Goal: Information Seeking & Learning: Compare options

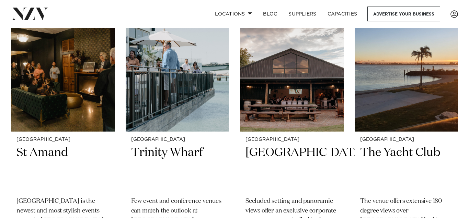
scroll to position [591, 0]
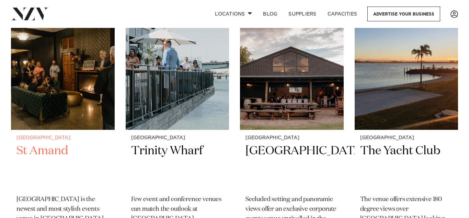
click at [39, 59] on img at bounding box center [63, 59] width 104 height 139
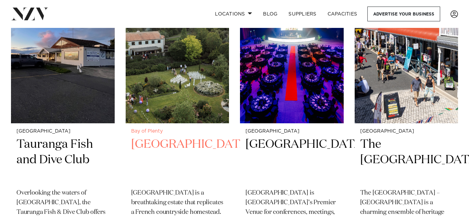
scroll to position [309, 0]
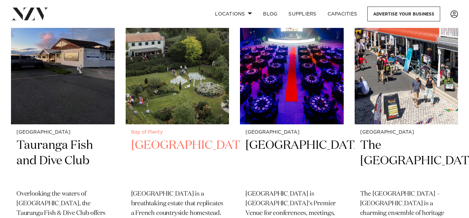
click at [167, 102] on img at bounding box center [178, 54] width 104 height 139
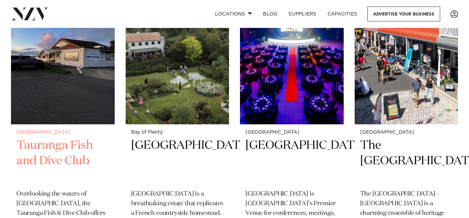
click at [59, 55] on img at bounding box center [63, 54] width 104 height 139
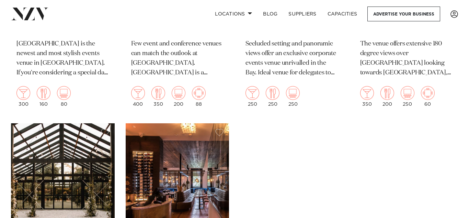
scroll to position [751, 0]
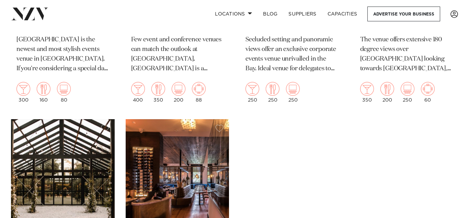
click at [142, 177] on img at bounding box center [178, 188] width 104 height 139
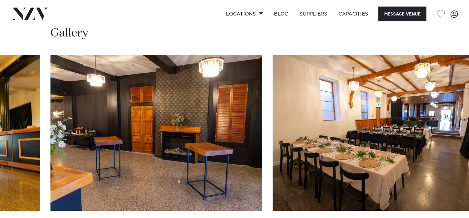
scroll to position [646, 0]
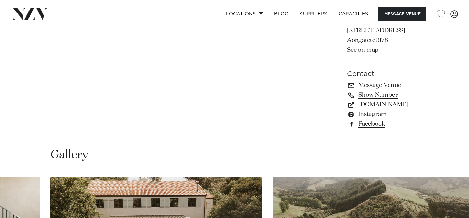
scroll to position [488, 0]
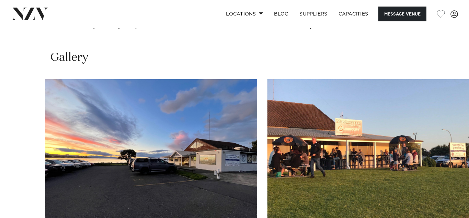
scroll to position [633, 0]
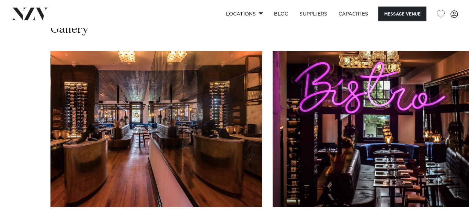
scroll to position [486, 0]
